Goal: Transaction & Acquisition: Purchase product/service

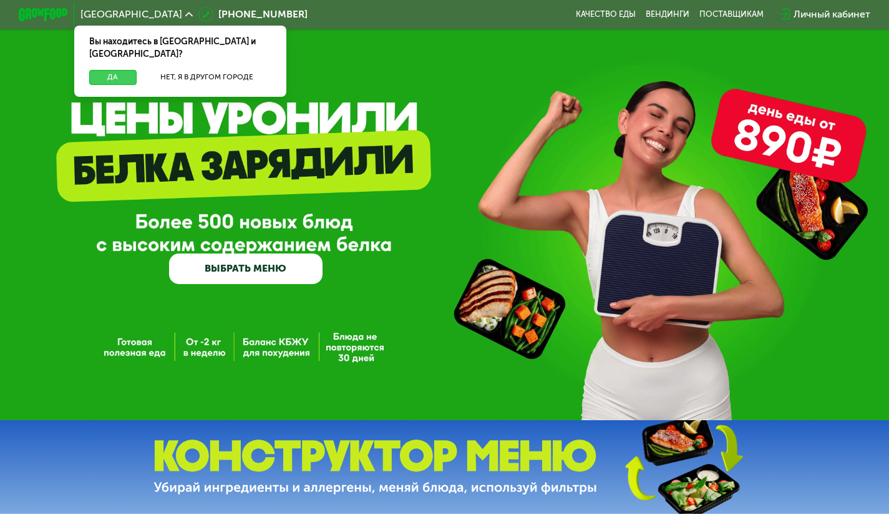
click at [110, 70] on button "Да" at bounding box center [112, 77] width 47 height 15
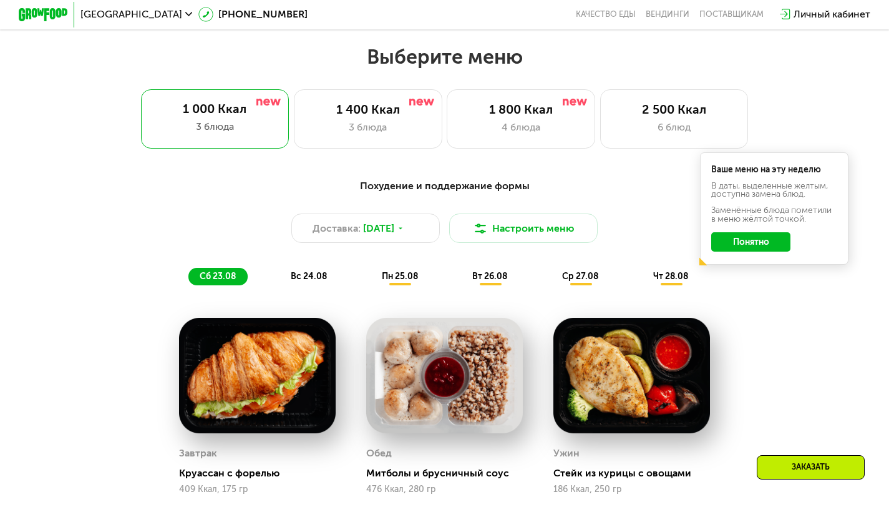
scroll to position [512, 0]
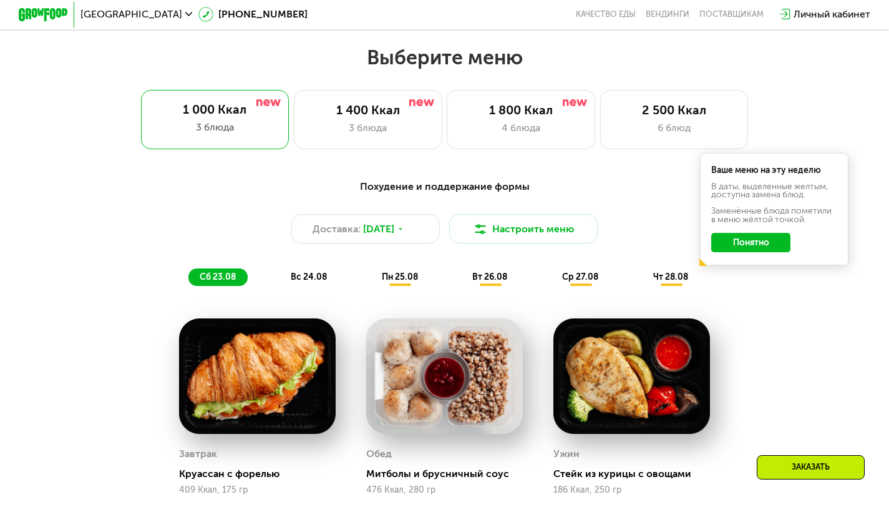
click at [750, 250] on button "Понятно" at bounding box center [751, 243] width 79 height 20
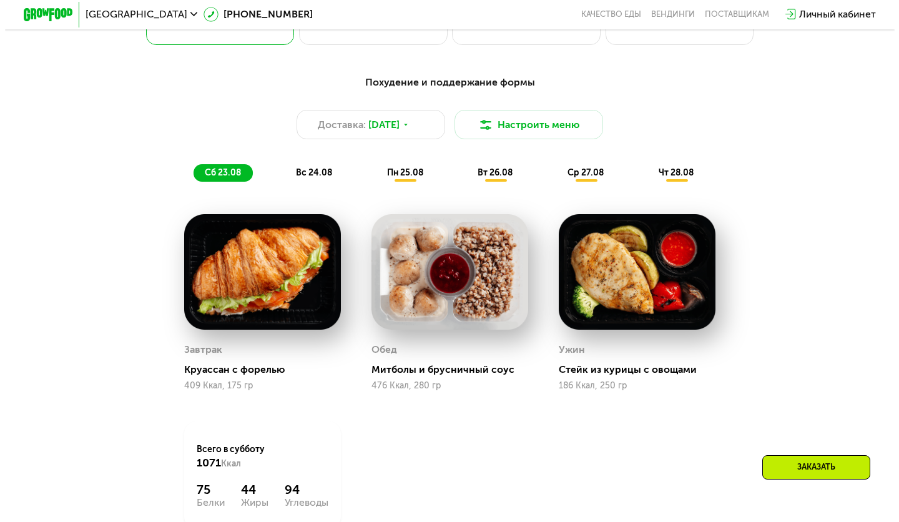
scroll to position [569, 0]
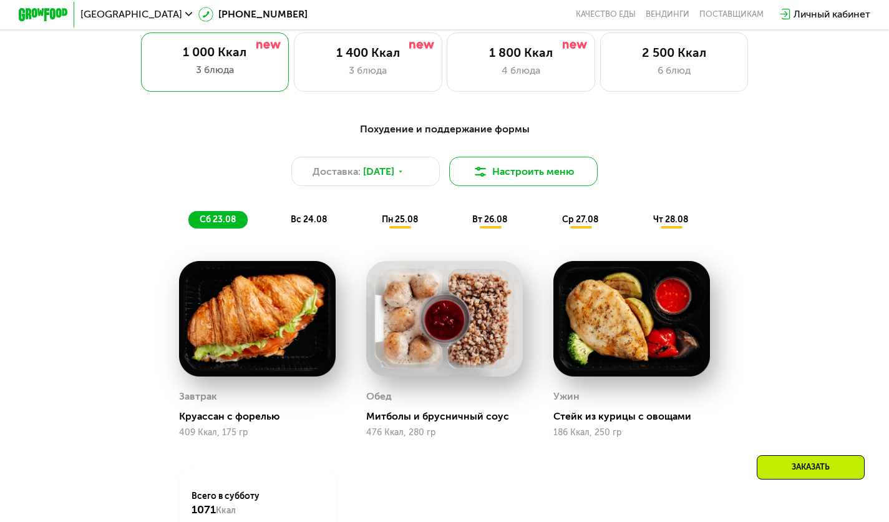
click at [545, 172] on button "Настроить меню" at bounding box center [523, 172] width 149 height 30
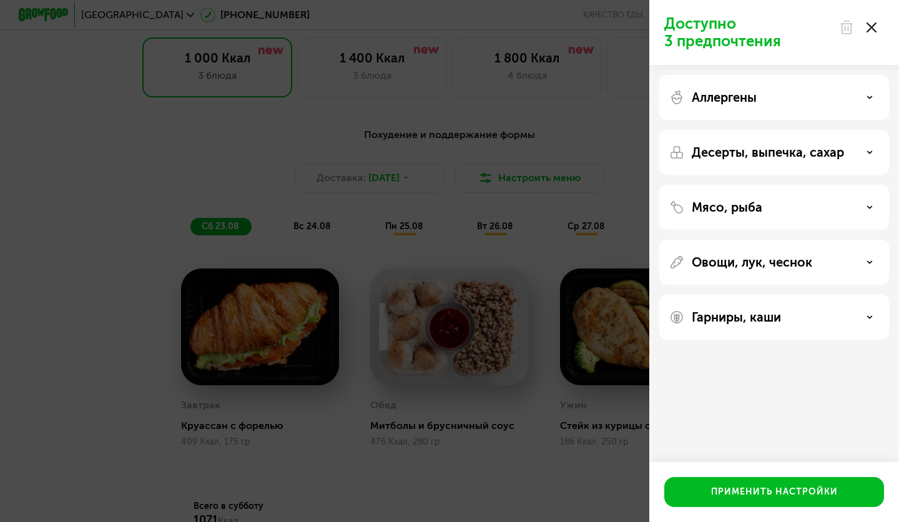
click at [762, 205] on div "Мясо, рыба" at bounding box center [774, 207] width 210 height 15
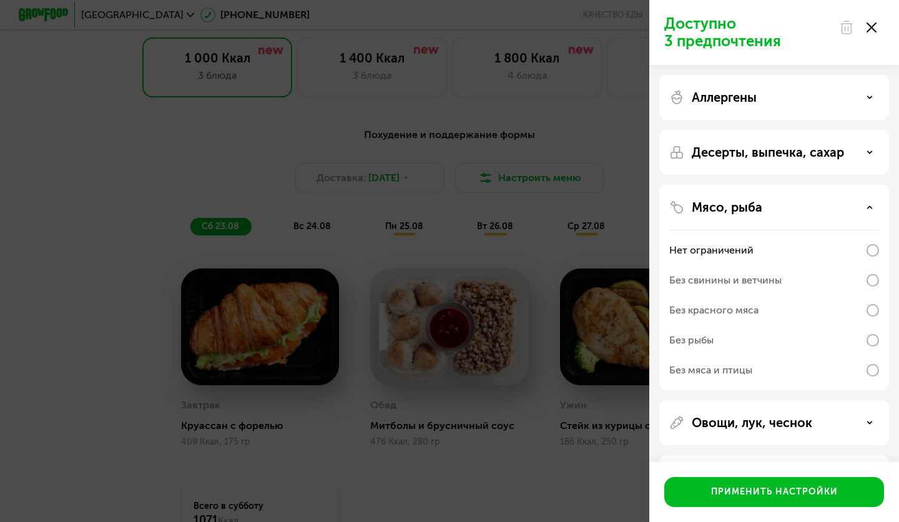
click at [708, 342] on div "Без рыбы" at bounding box center [691, 340] width 44 height 15
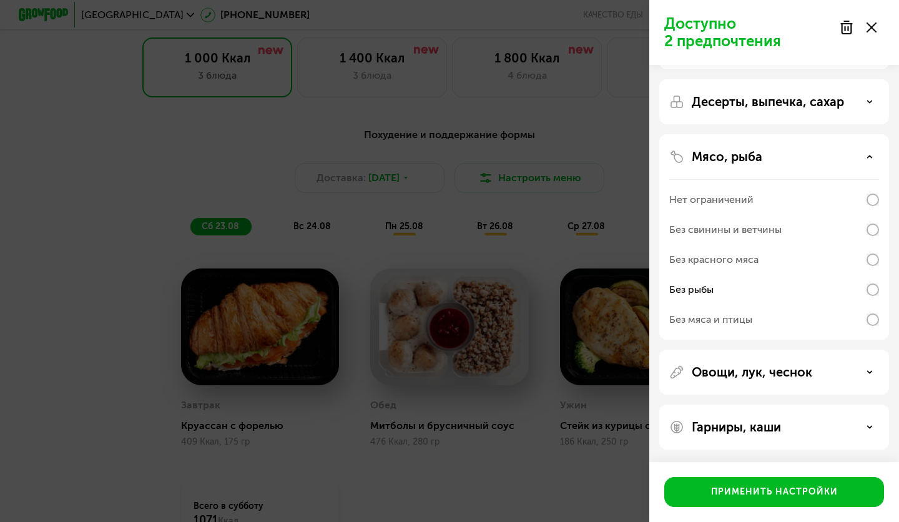
click at [752, 377] on p "Овощи, лук, чеснок" at bounding box center [752, 372] width 120 height 15
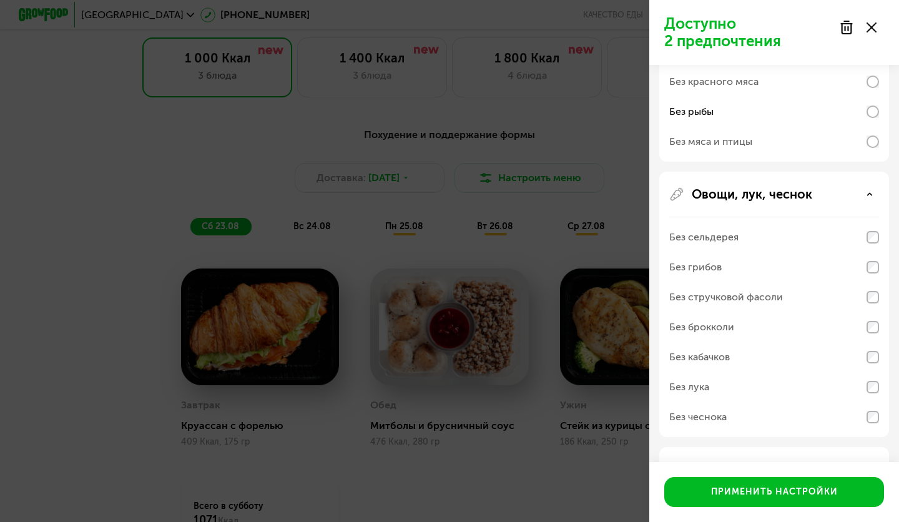
scroll to position [271, 0]
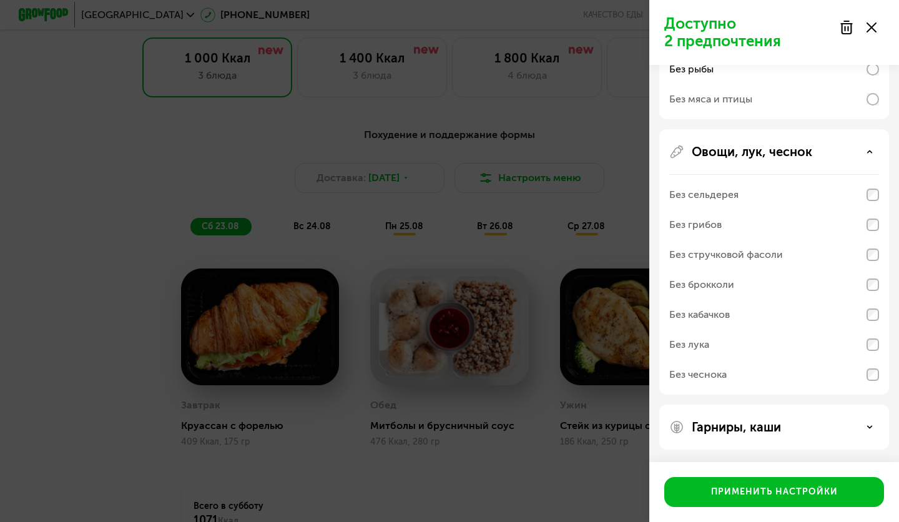
click at [727, 286] on div "Без брокколи" at bounding box center [701, 284] width 65 height 15
click at [718, 429] on p "Гарниры, каши" at bounding box center [736, 426] width 89 height 15
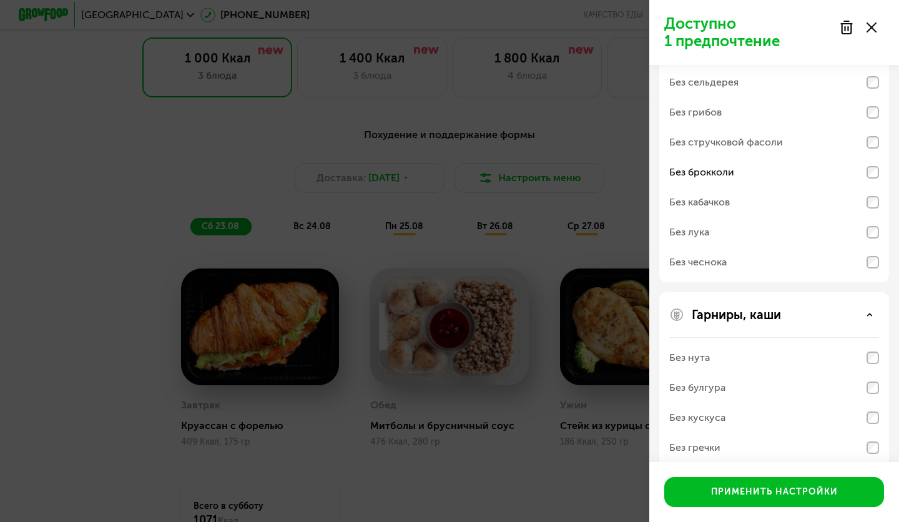
scroll to position [431, 0]
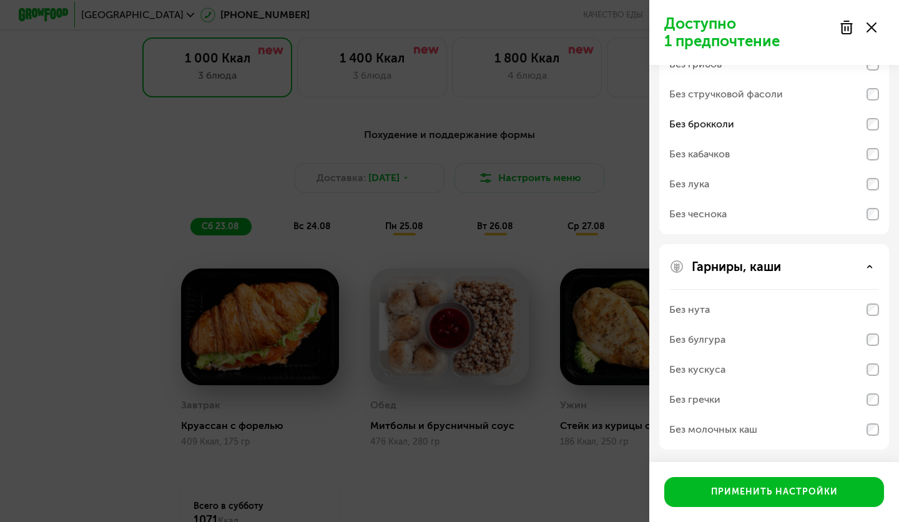
click at [723, 433] on div "Без молочных каш" at bounding box center [713, 429] width 88 height 15
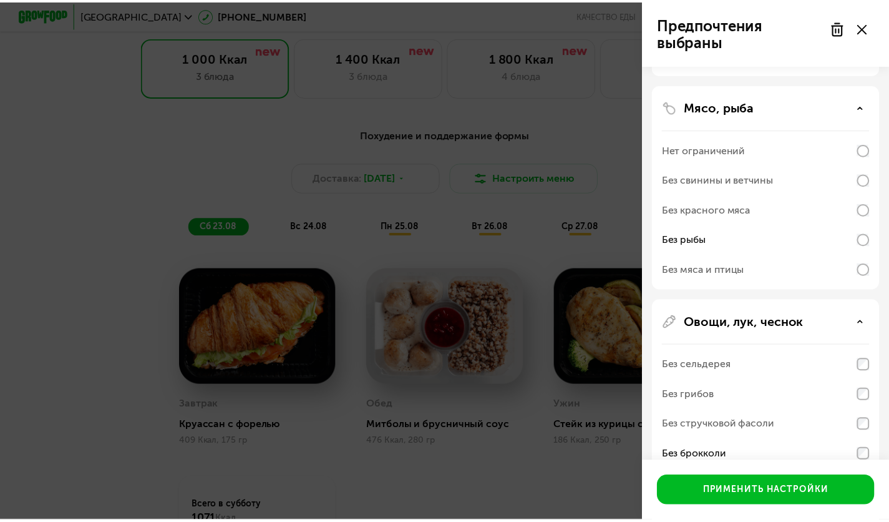
scroll to position [0, 0]
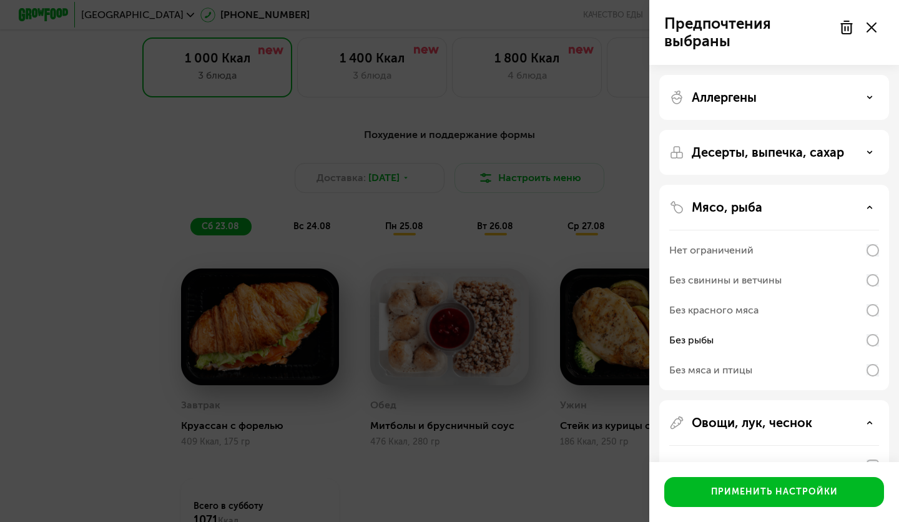
click at [738, 147] on p "Десерты, выпечка, сахар" at bounding box center [768, 152] width 152 height 15
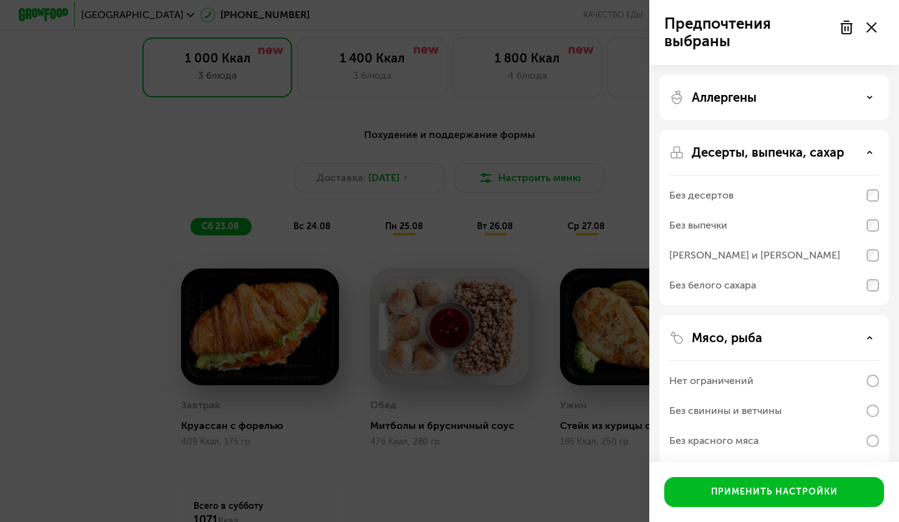
click at [727, 130] on div "Аллергены" at bounding box center [774, 217] width 230 height 175
click at [724, 98] on p "Аллергены" at bounding box center [724, 97] width 65 height 15
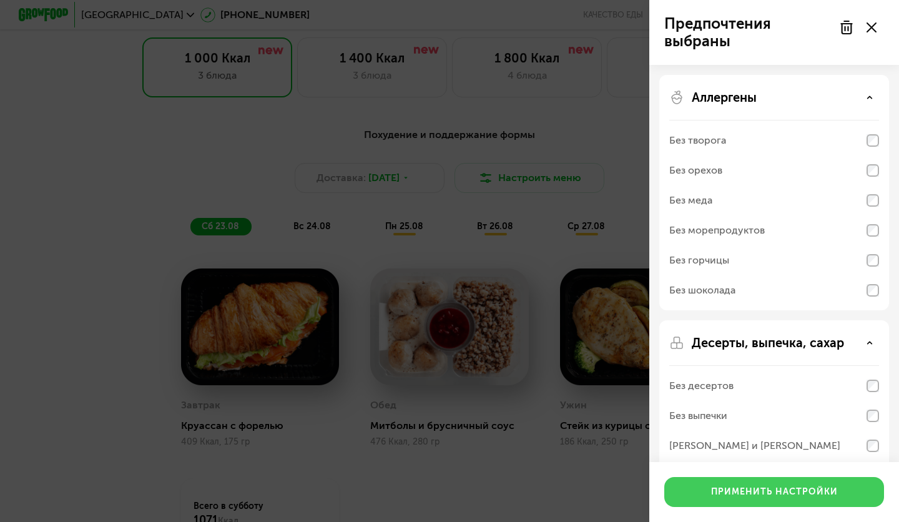
click at [705, 489] on button "Применить настройки" at bounding box center [774, 492] width 220 height 30
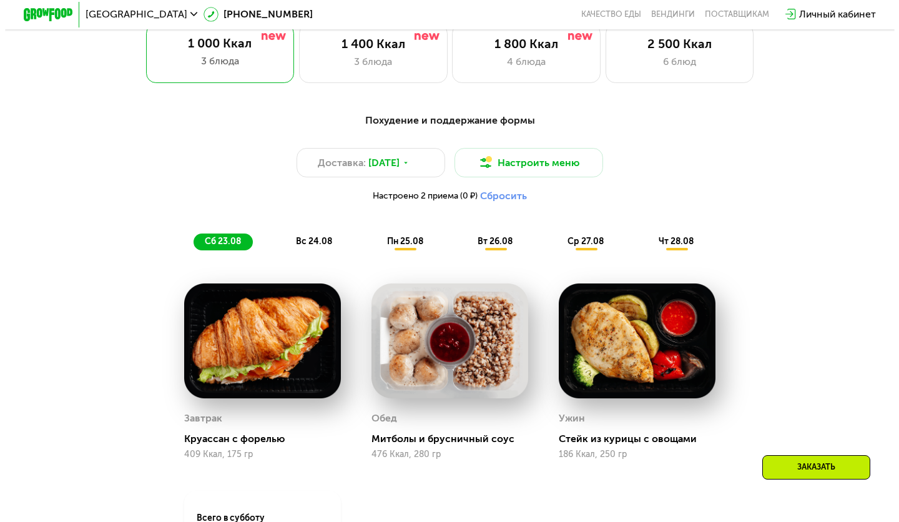
scroll to position [580, 0]
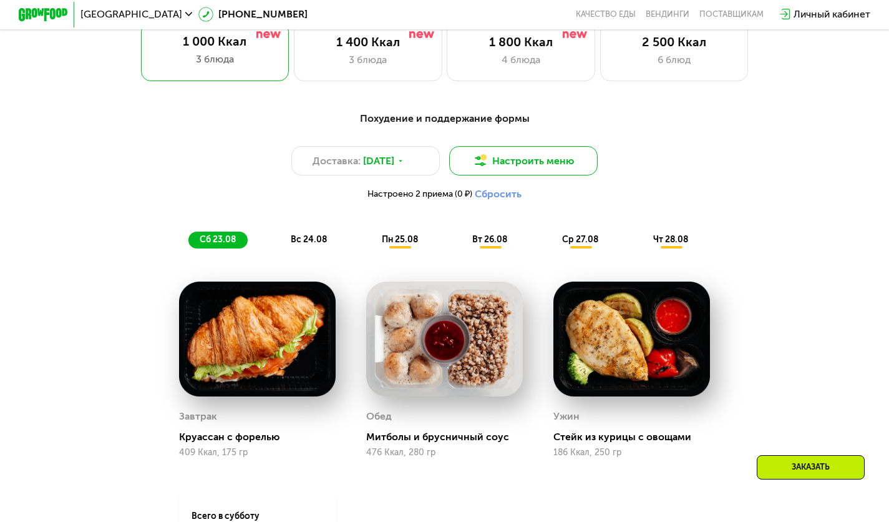
click at [531, 166] on button "Настроить меню" at bounding box center [523, 161] width 149 height 30
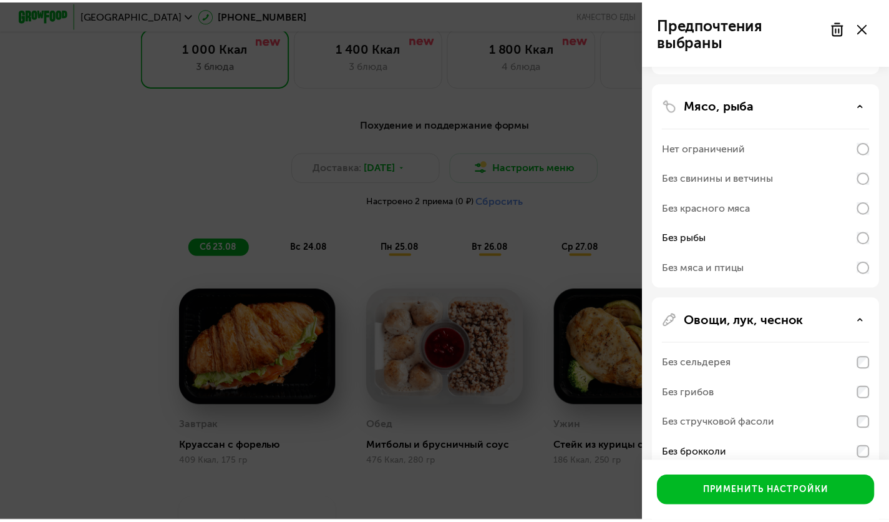
scroll to position [107, 0]
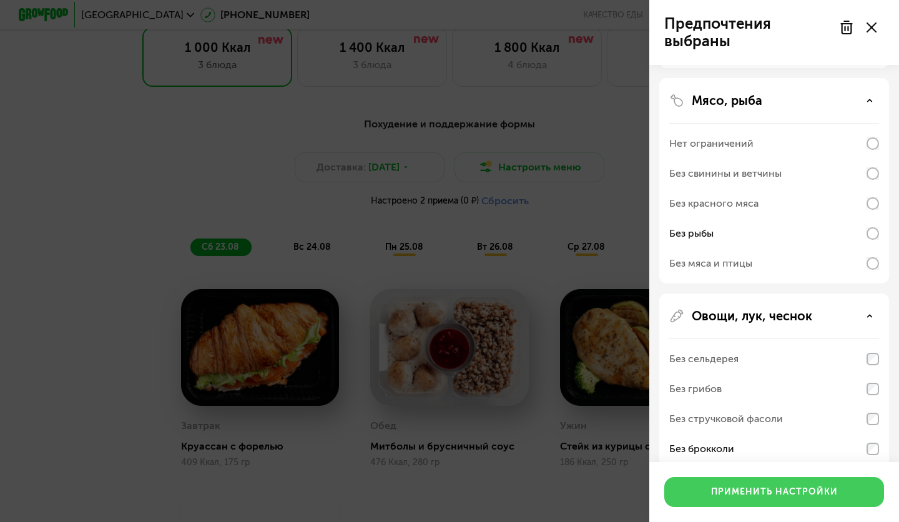
click at [726, 491] on div "Применить настройки" at bounding box center [774, 492] width 127 height 12
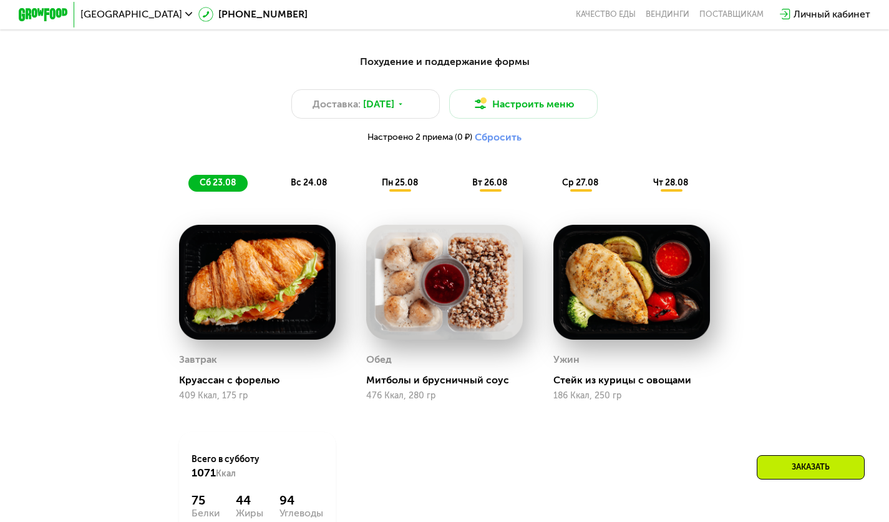
scroll to position [640, 0]
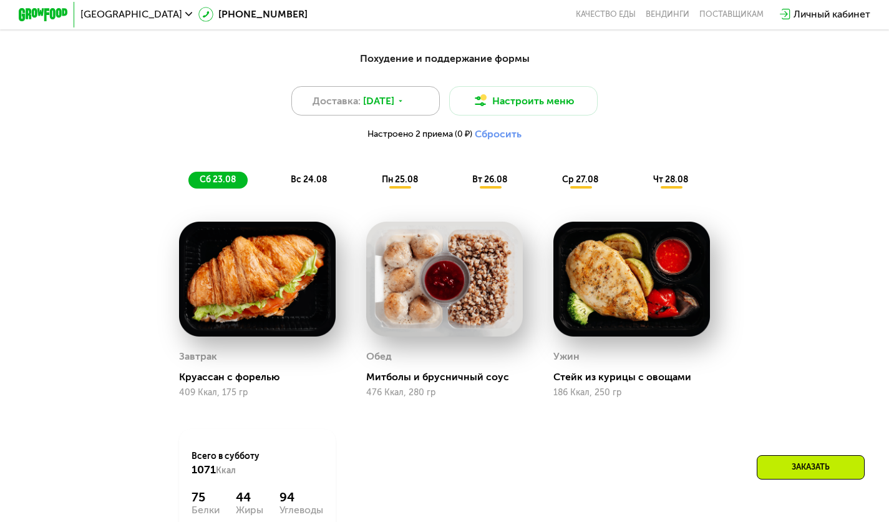
click at [383, 105] on span "[DATE]" at bounding box center [378, 101] width 31 height 15
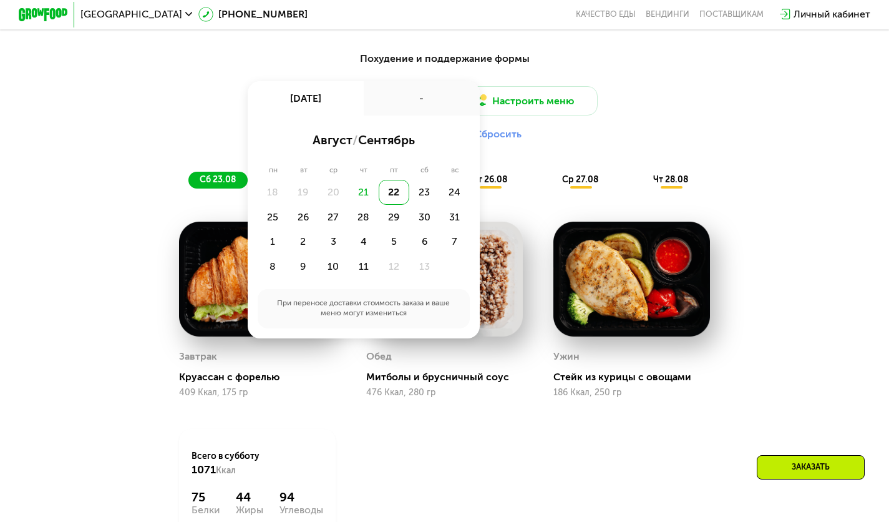
click at [705, 169] on div "Похудение и поддержание формы Доставка: [DATE] авг, пт - август / сентябрь пн в…" at bounding box center [445, 120] width 732 height 138
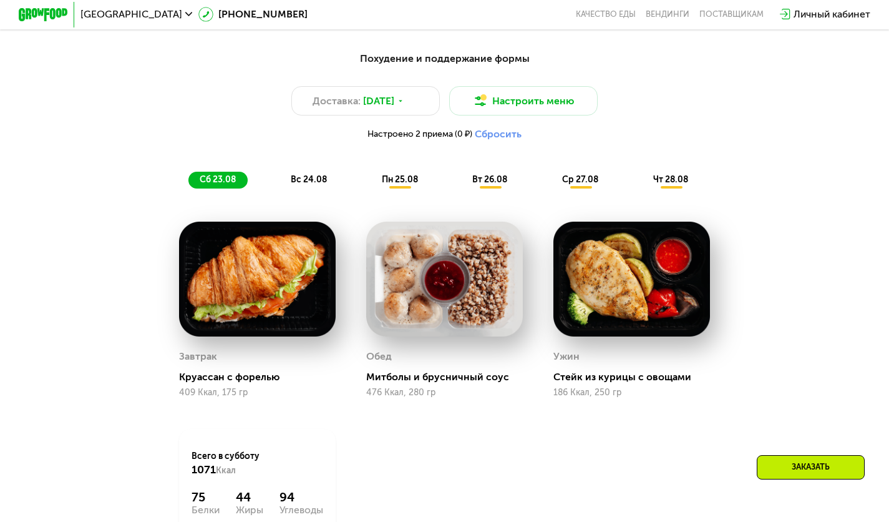
click at [305, 185] on span "вс 24.08" at bounding box center [309, 179] width 36 height 11
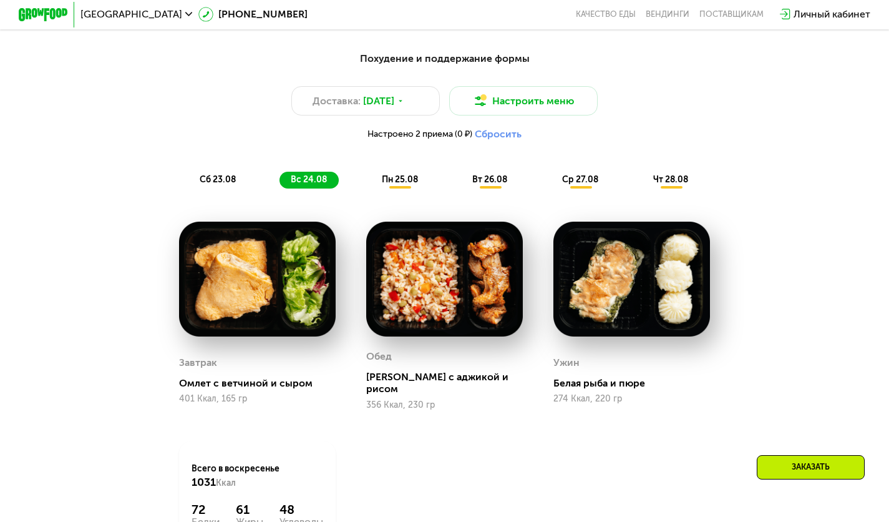
click at [399, 184] on span "пн 25.08" at bounding box center [400, 179] width 36 height 11
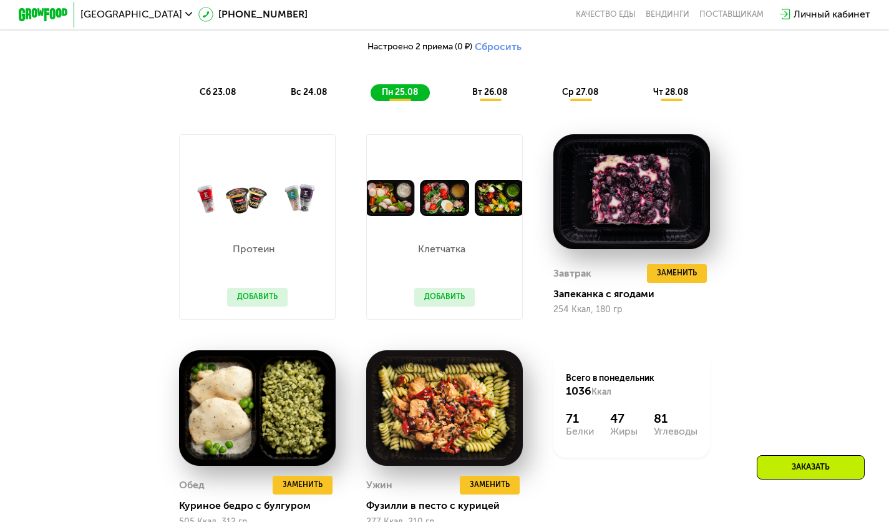
scroll to position [728, 0]
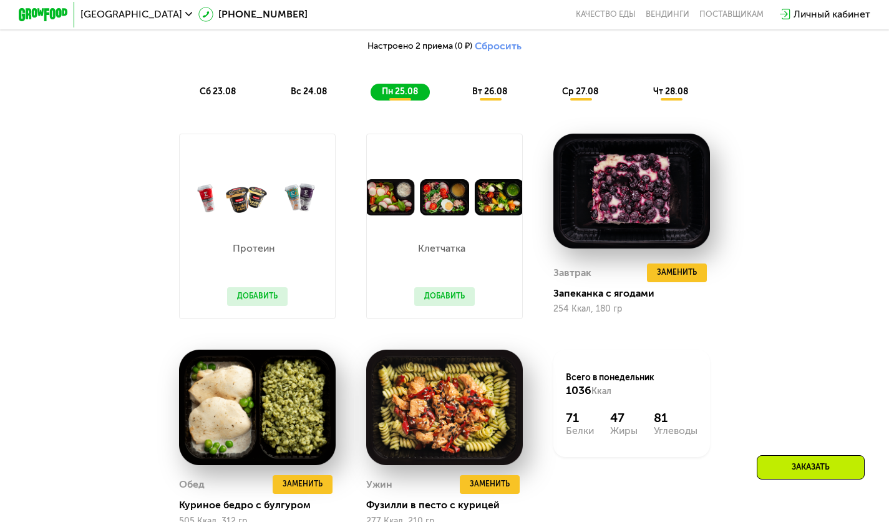
click at [489, 97] on span "вт 26.08" at bounding box center [490, 91] width 35 height 11
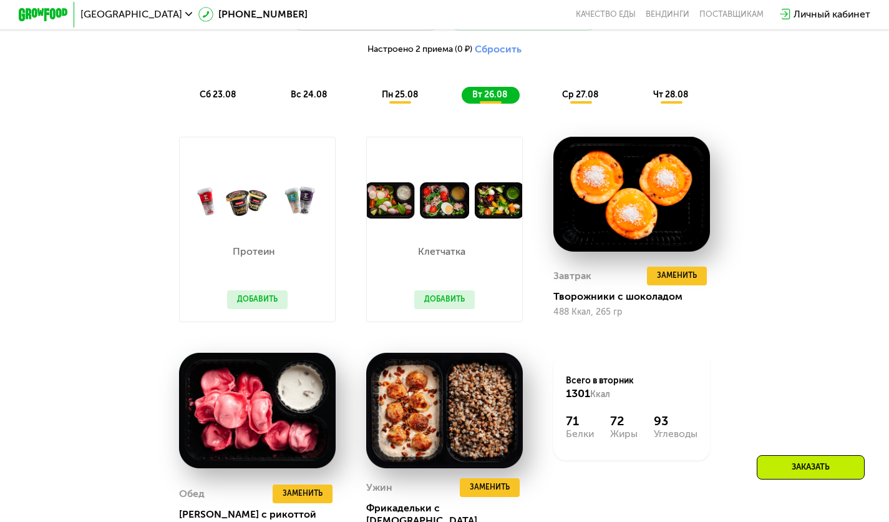
scroll to position [724, 0]
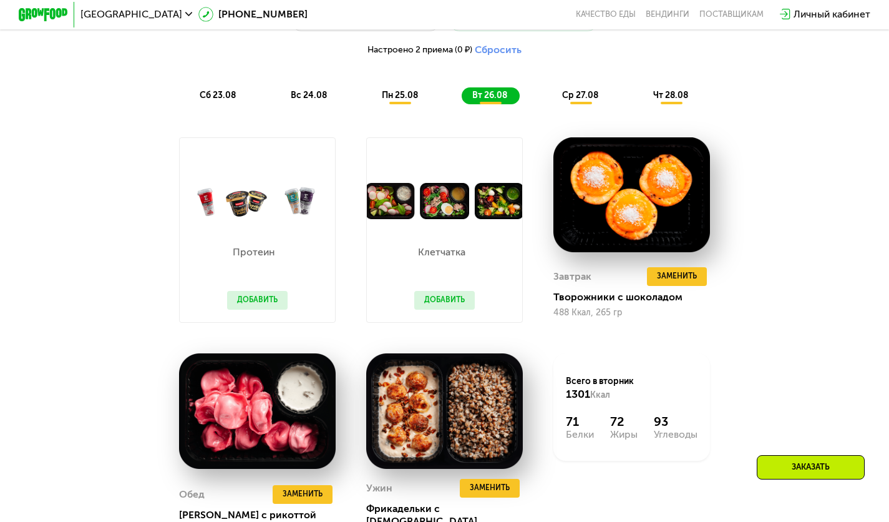
click at [643, 95] on div "ср 27.08" at bounding box center [672, 95] width 59 height 17
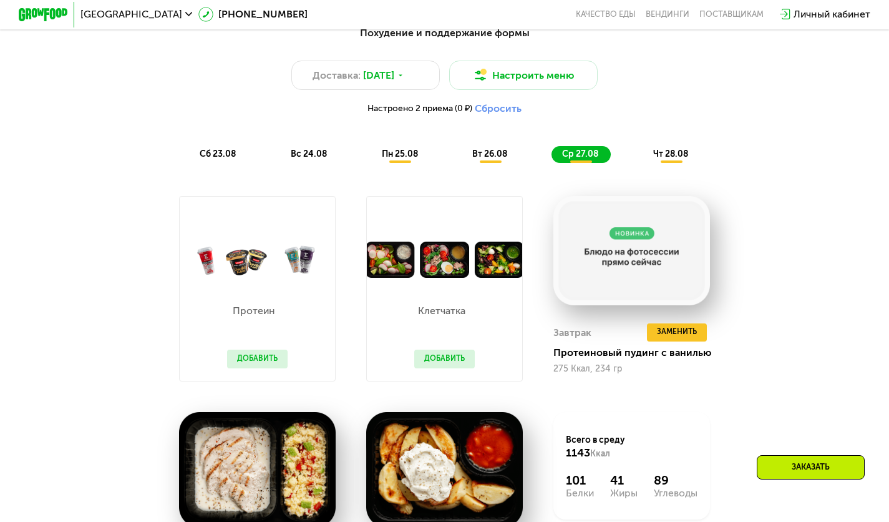
scroll to position [644, 0]
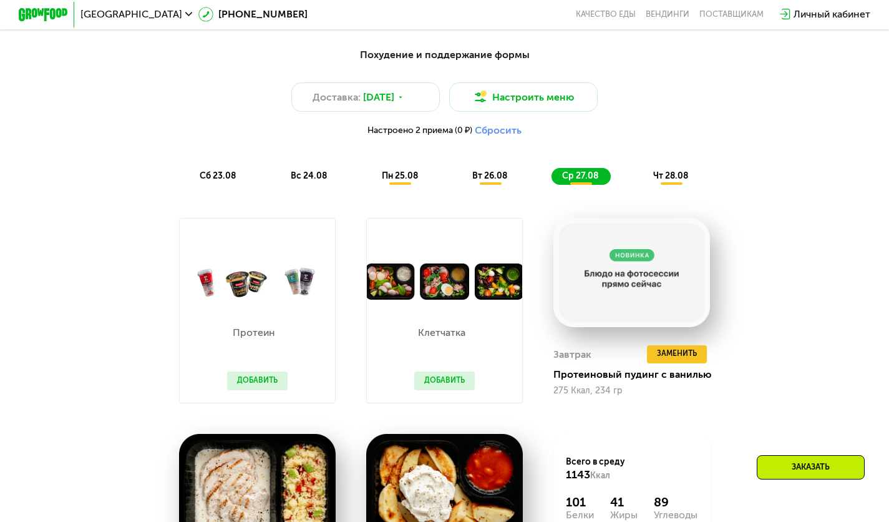
click at [669, 181] on span "чт 28.08" at bounding box center [671, 175] width 35 height 11
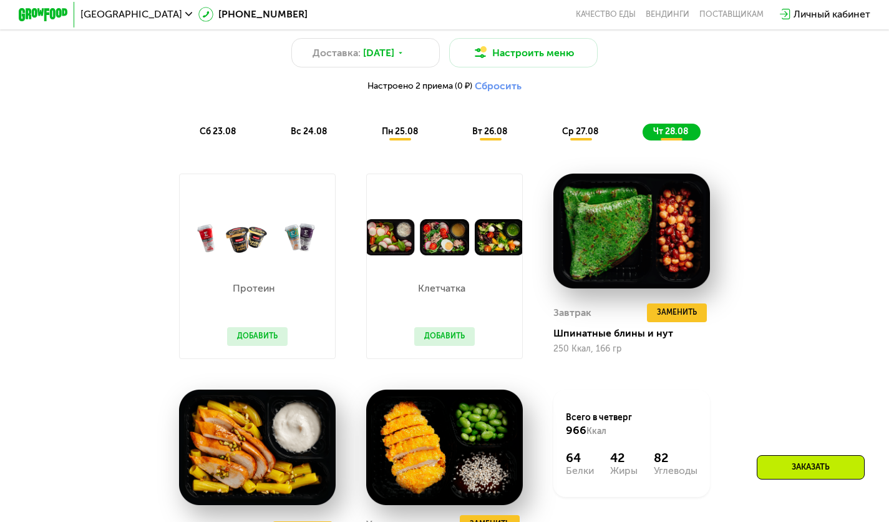
scroll to position [663, 0]
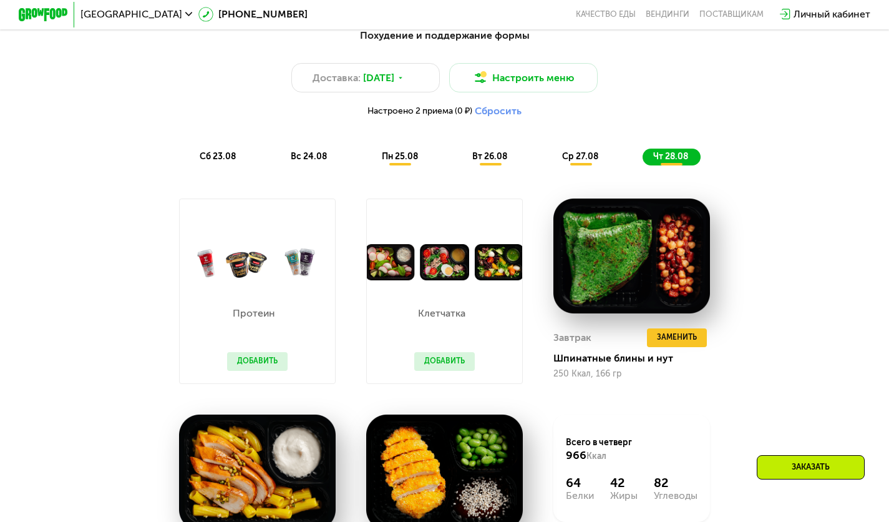
click at [436, 371] on button "Добавить" at bounding box center [444, 361] width 61 height 19
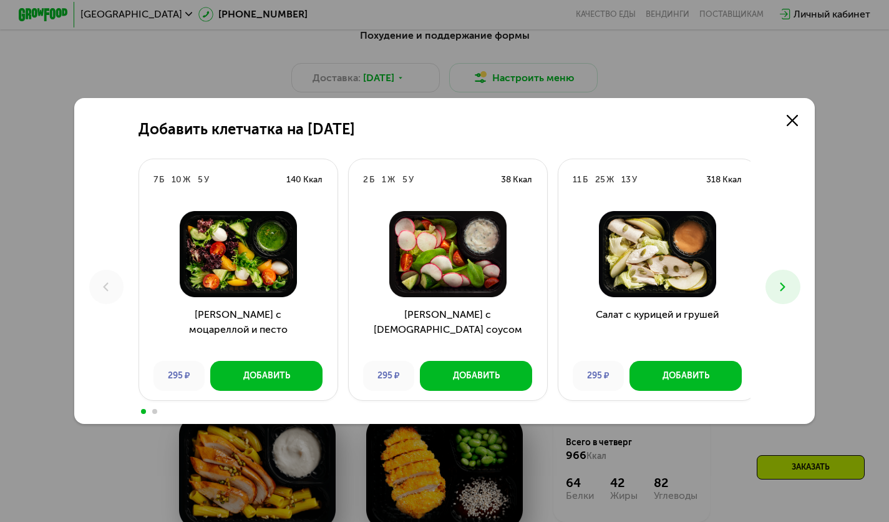
click at [790, 288] on icon at bounding box center [783, 287] width 15 height 15
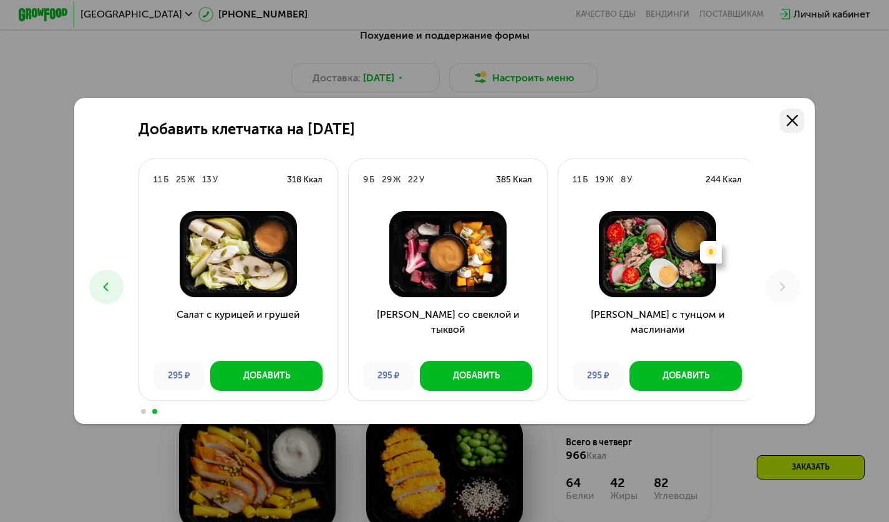
click at [792, 110] on link at bounding box center [792, 121] width 25 height 25
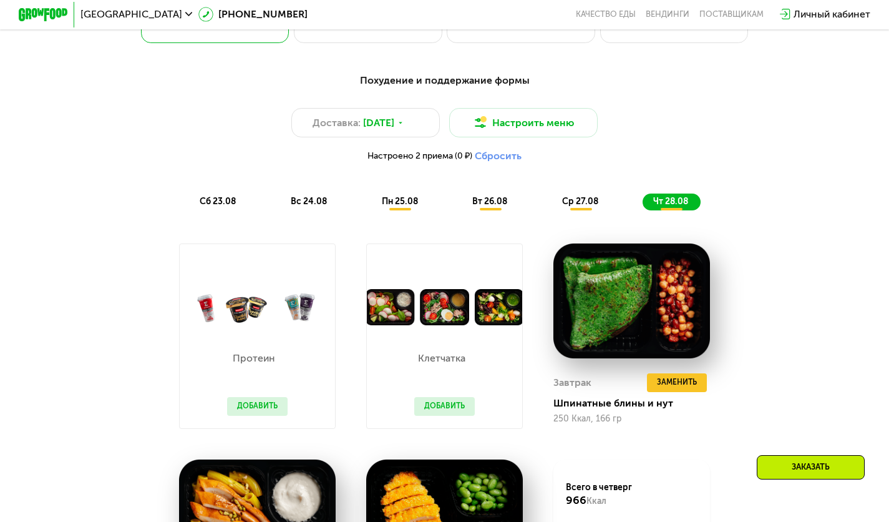
scroll to position [617, 0]
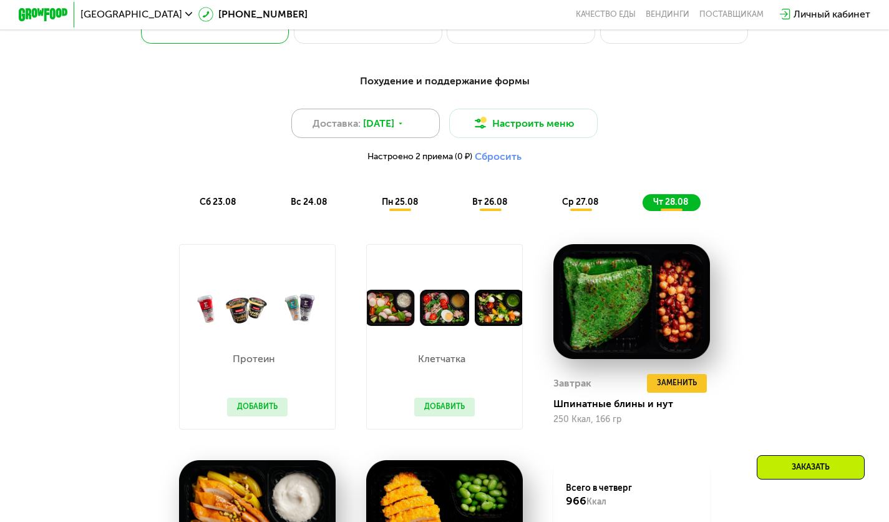
click at [394, 127] on span "[DATE]" at bounding box center [378, 123] width 31 height 15
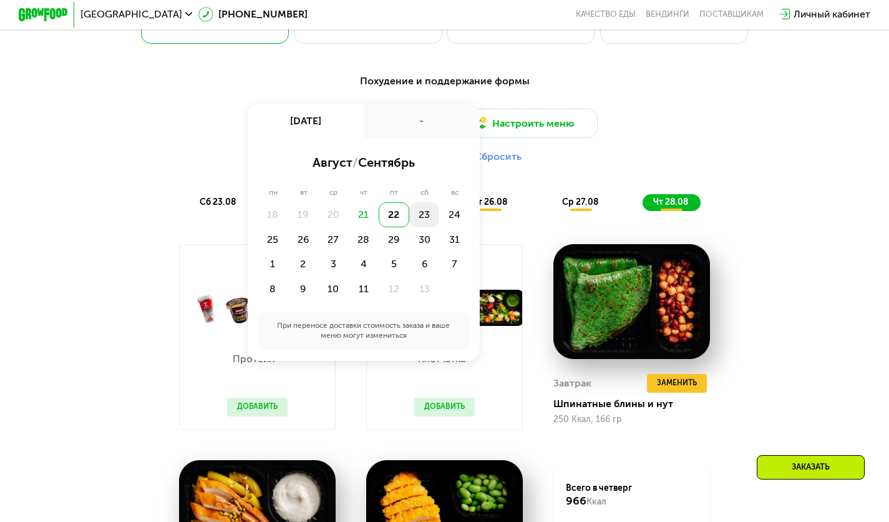
click at [439, 220] on div "23" at bounding box center [454, 214] width 31 height 25
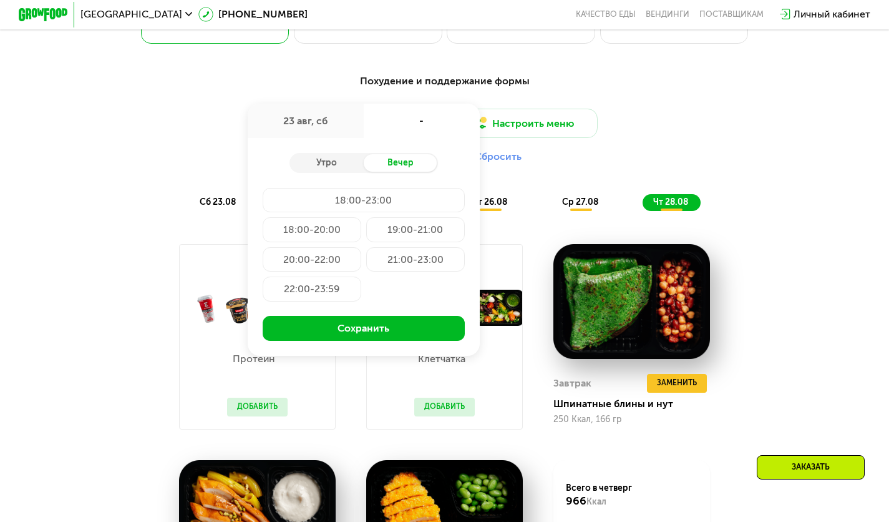
click at [366, 238] on div "18:00-20:00" at bounding box center [415, 229] width 99 height 25
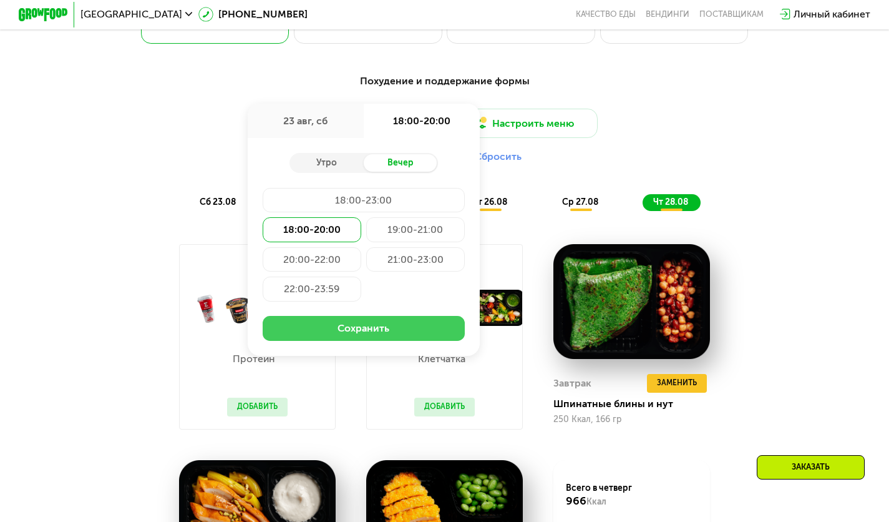
click at [376, 325] on button "Сохранить" at bounding box center [364, 328] width 203 height 25
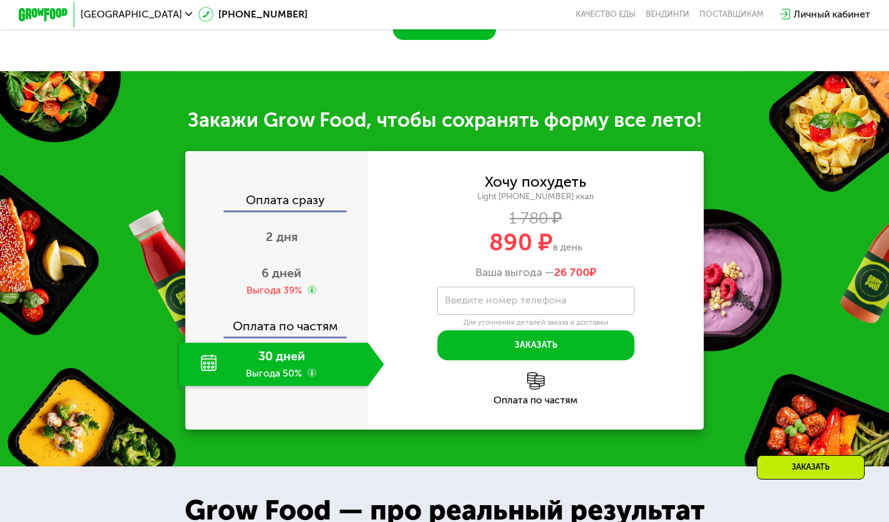
scroll to position [1187, 0]
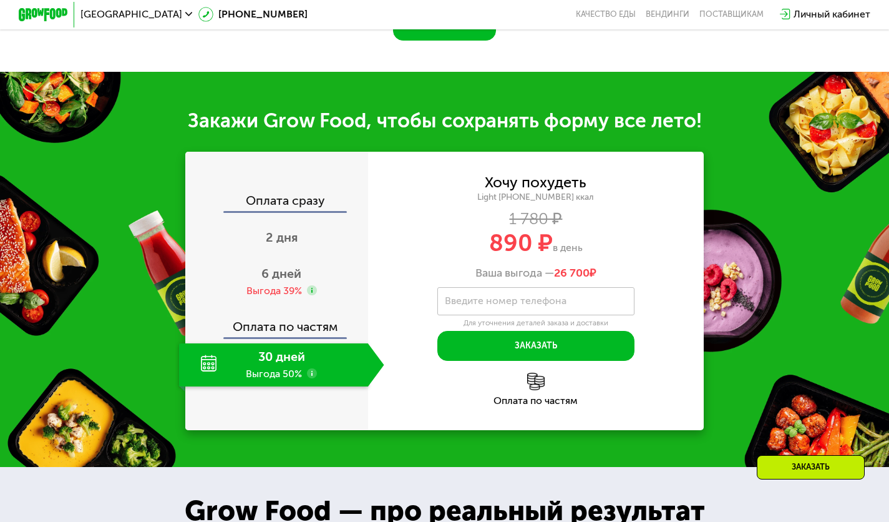
click at [281, 379] on div "30 дней Выгода 50%" at bounding box center [273, 364] width 189 height 43
click at [277, 338] on div "Оплата по частям" at bounding box center [278, 323] width 182 height 29
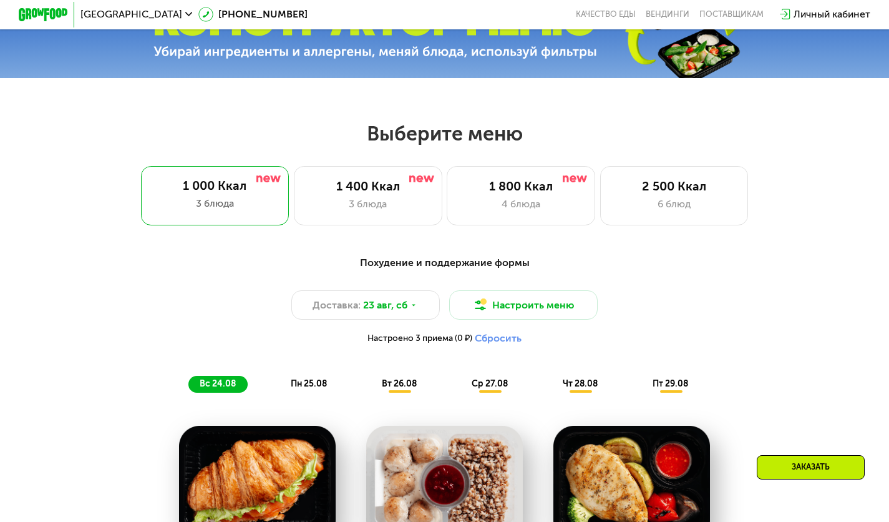
scroll to position [435, 0]
click at [350, 195] on div "1 400 Ккал" at bounding box center [368, 187] width 122 height 15
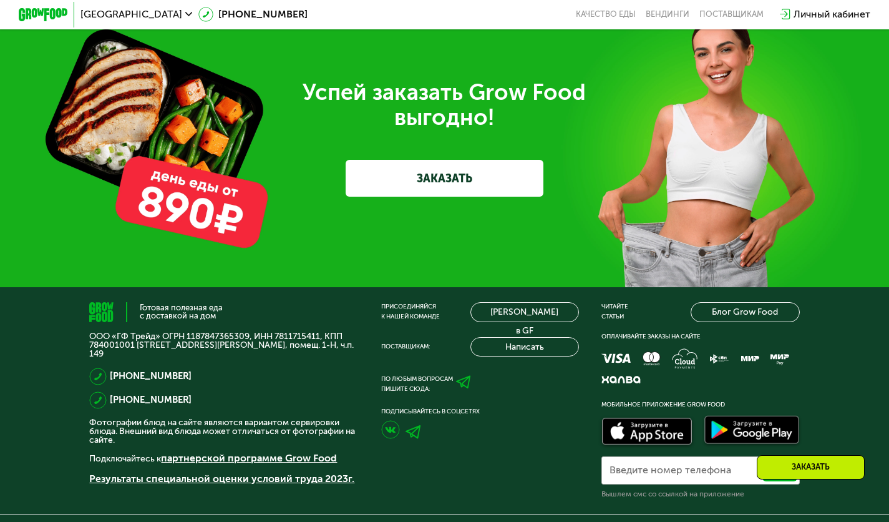
scroll to position [3712, 0]
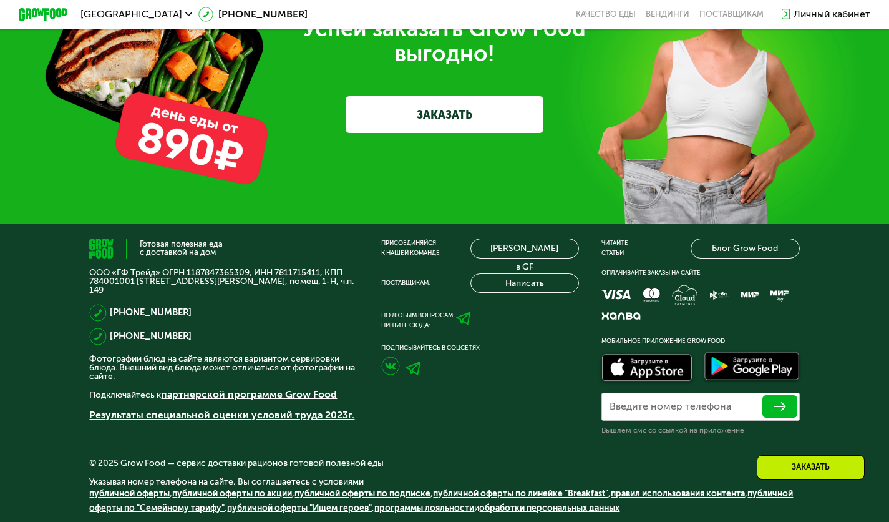
click at [855, 133] on div "Успей заказать Grow Food выгодно! ЗАКАЗАТЬ" at bounding box center [444, 75] width 889 height 296
